Goal: Find specific page/section: Find specific page/section

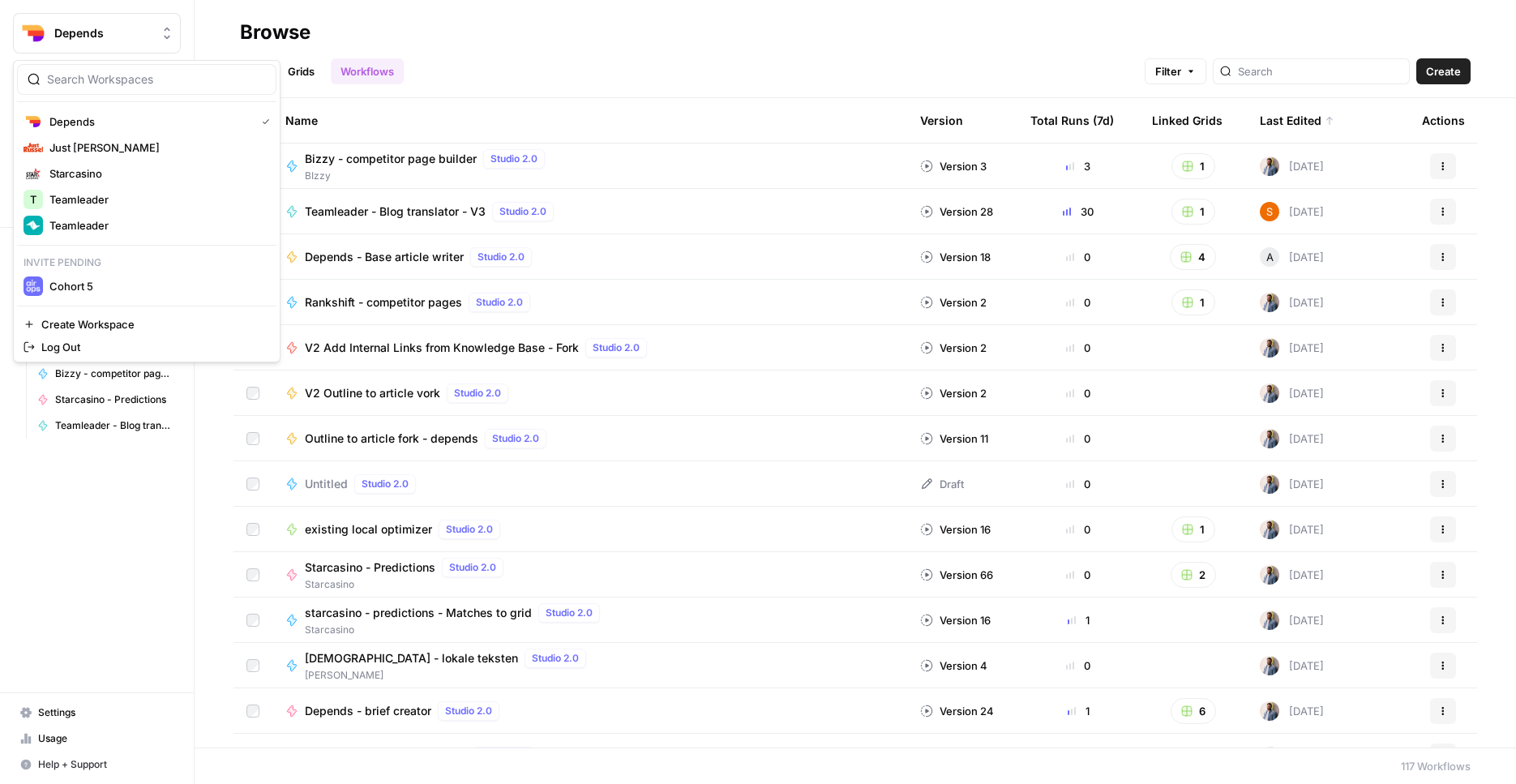
click at [162, 43] on button "Depends" at bounding box center [96, 33] width 167 height 41
click at [143, 143] on span "Just [PERSON_NAME]" at bounding box center [157, 147] width 214 height 17
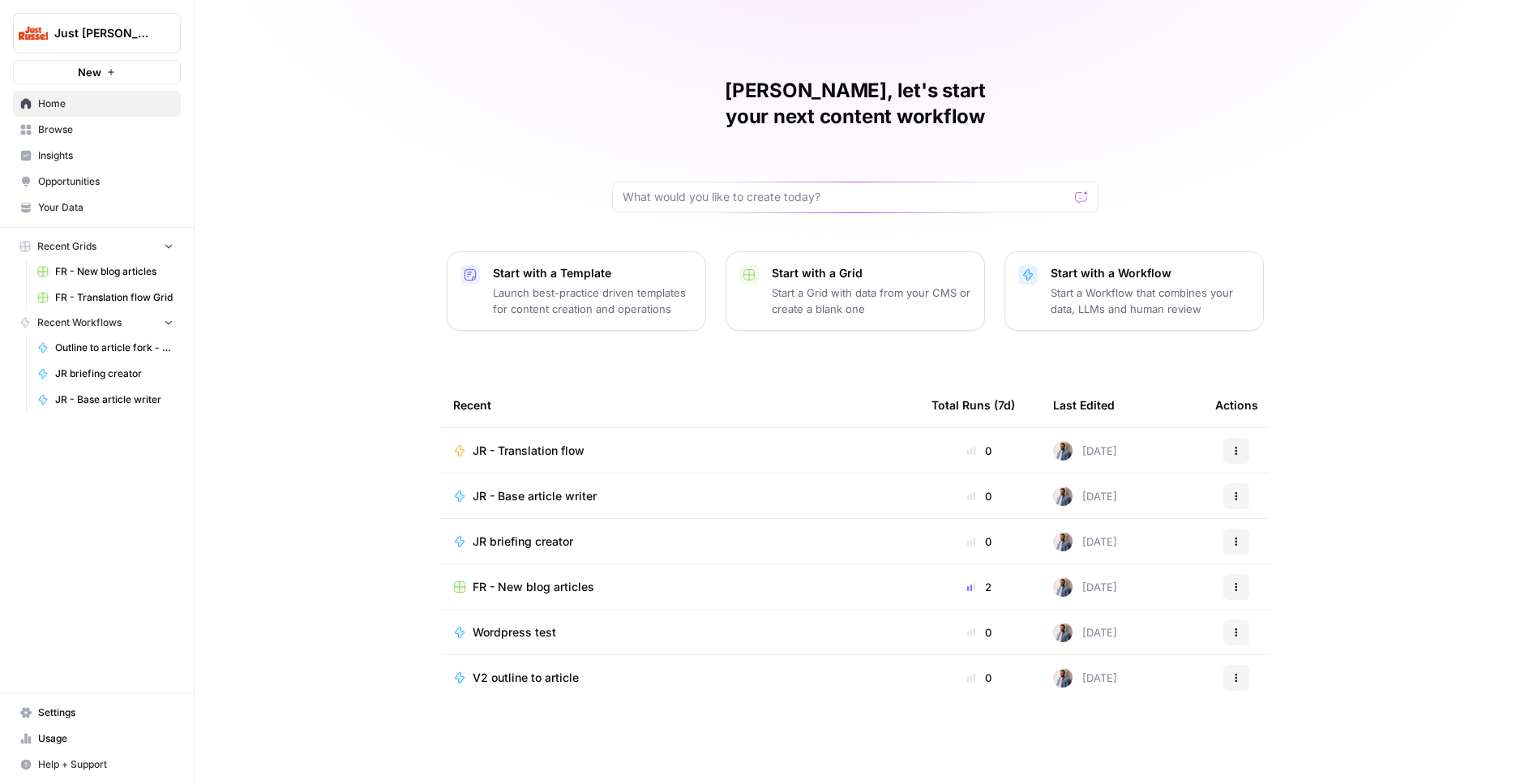
click at [129, 275] on span "FR - New blog articles" at bounding box center [115, 271] width 119 height 15
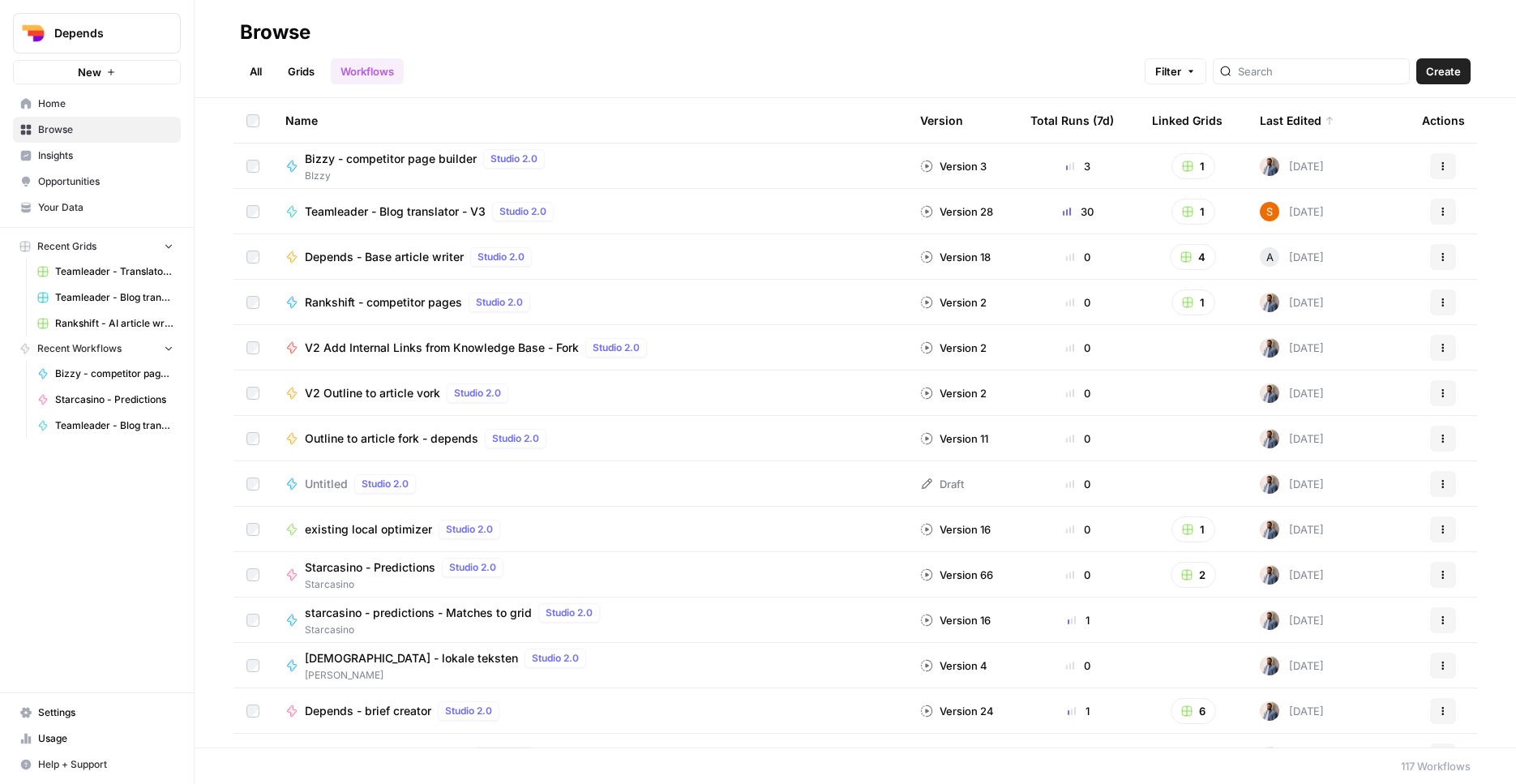
click at [127, 21] on button "Depends" at bounding box center [96, 33] width 167 height 41
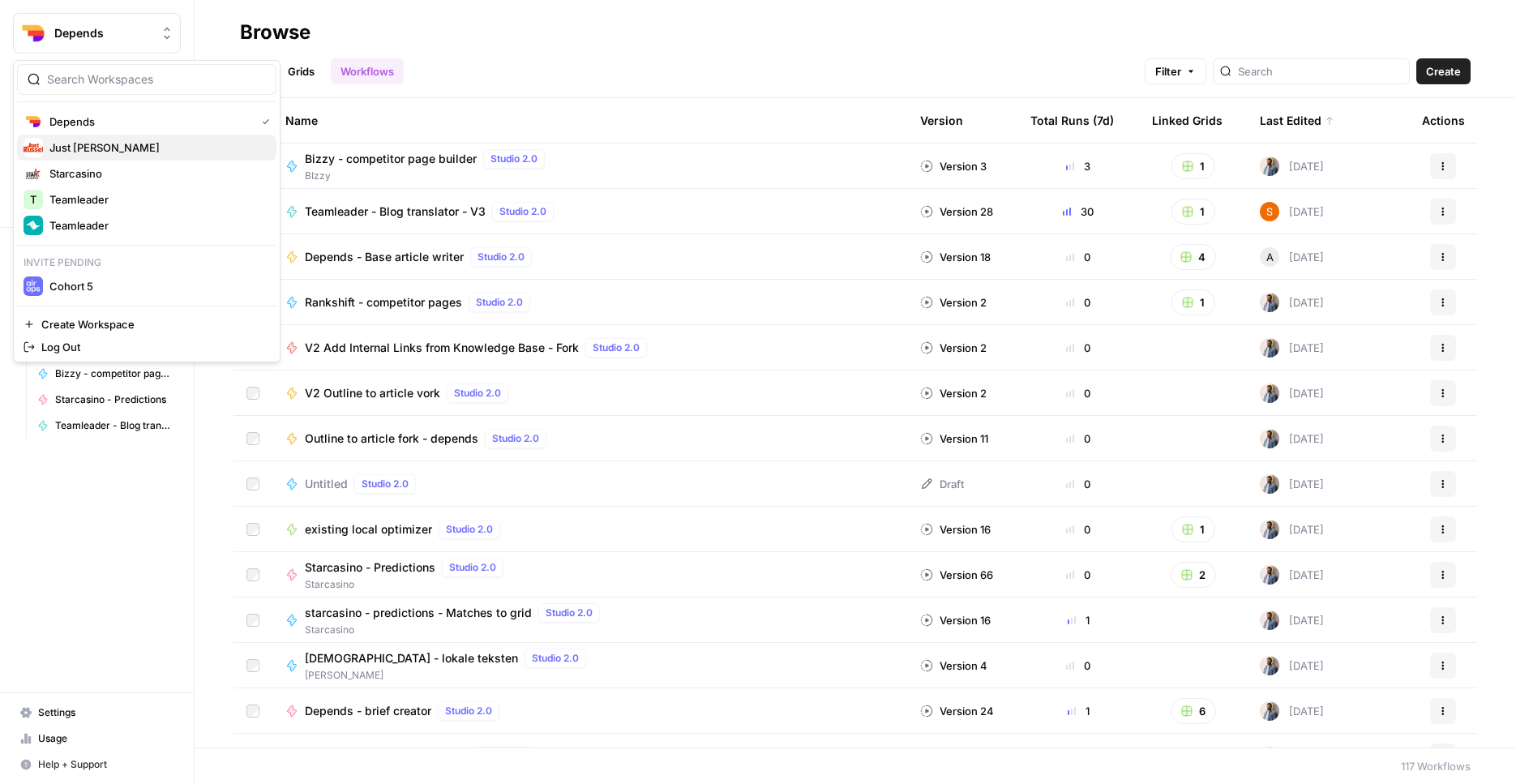
click at [133, 153] on span "Just [PERSON_NAME]" at bounding box center [157, 147] width 214 height 17
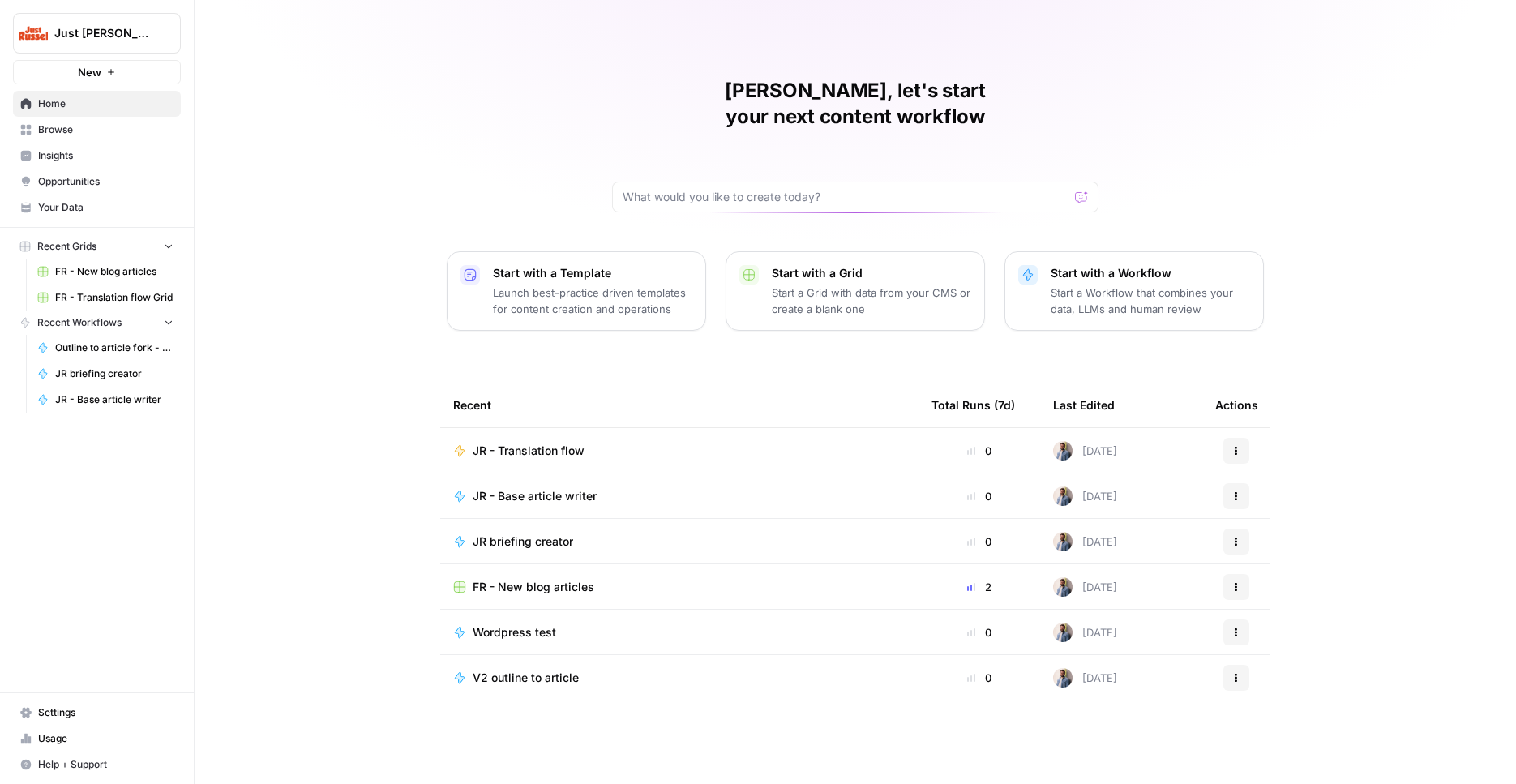
click at [587, 579] on span "FR - New blog articles" at bounding box center [533, 587] width 122 height 17
